Goal: Use online tool/utility: Utilize a website feature to perform a specific function

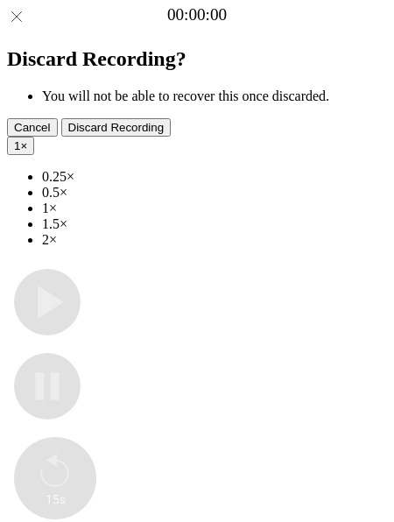
type input "**********"
